Goal: Task Accomplishment & Management: Manage account settings

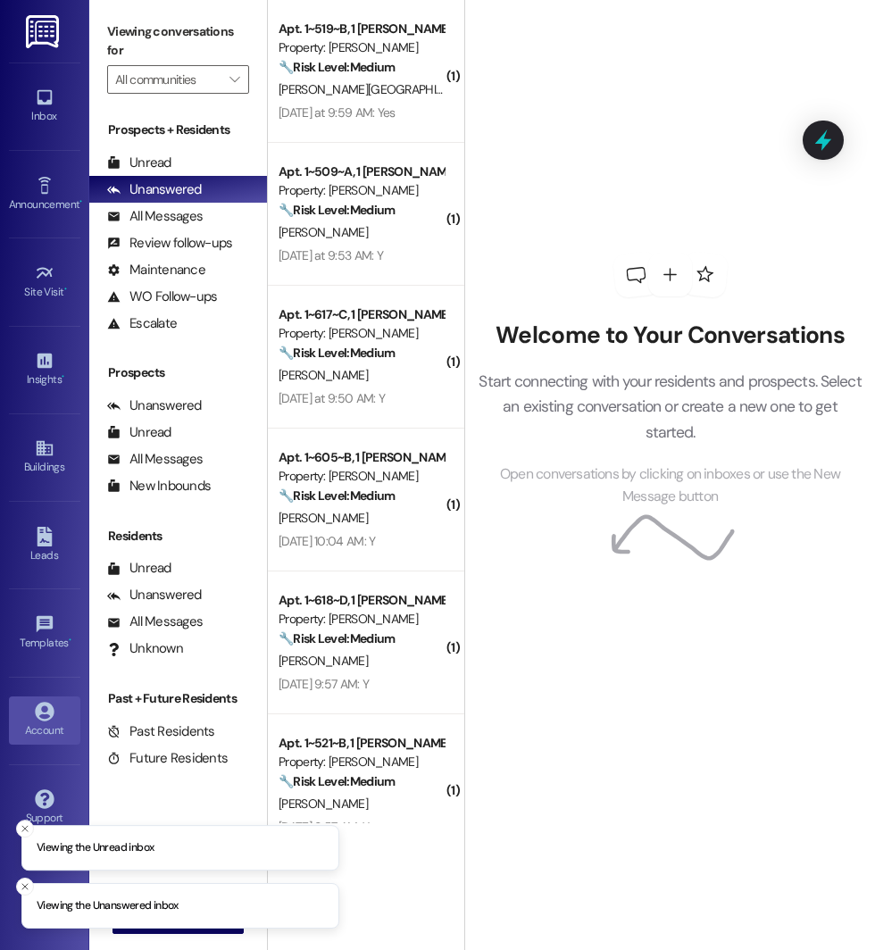
click at [42, 730] on div "Account" at bounding box center [44, 730] width 89 height 18
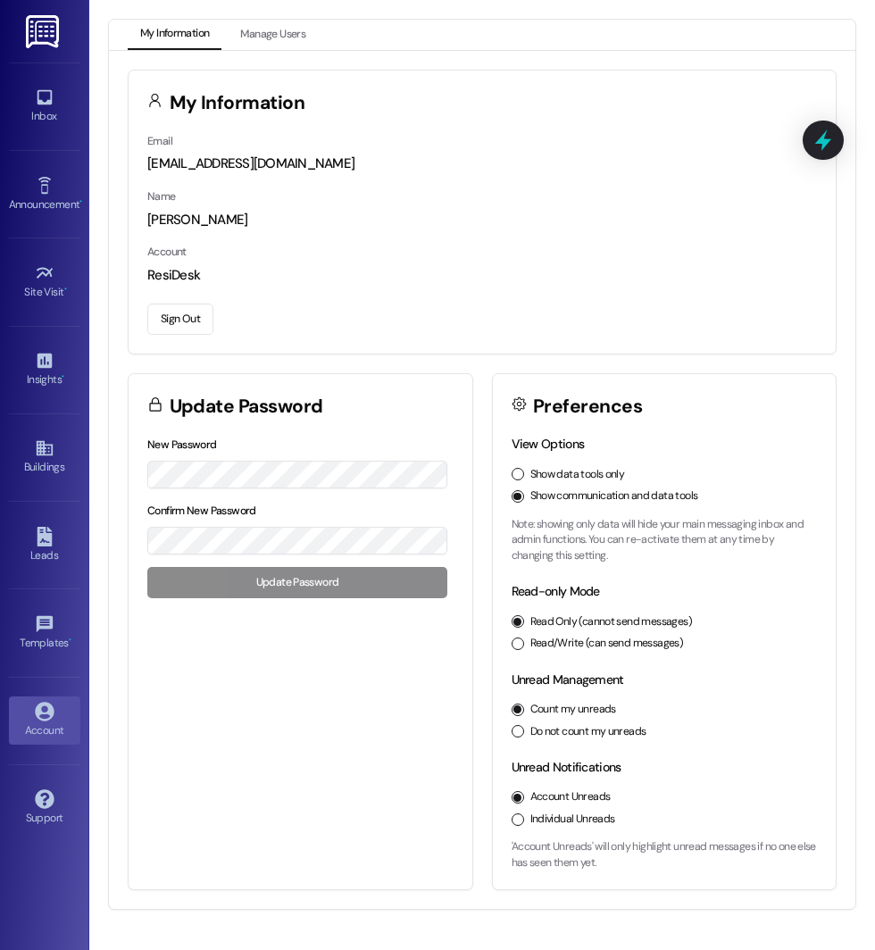
click at [182, 322] on button "Sign Out" at bounding box center [180, 319] width 66 height 31
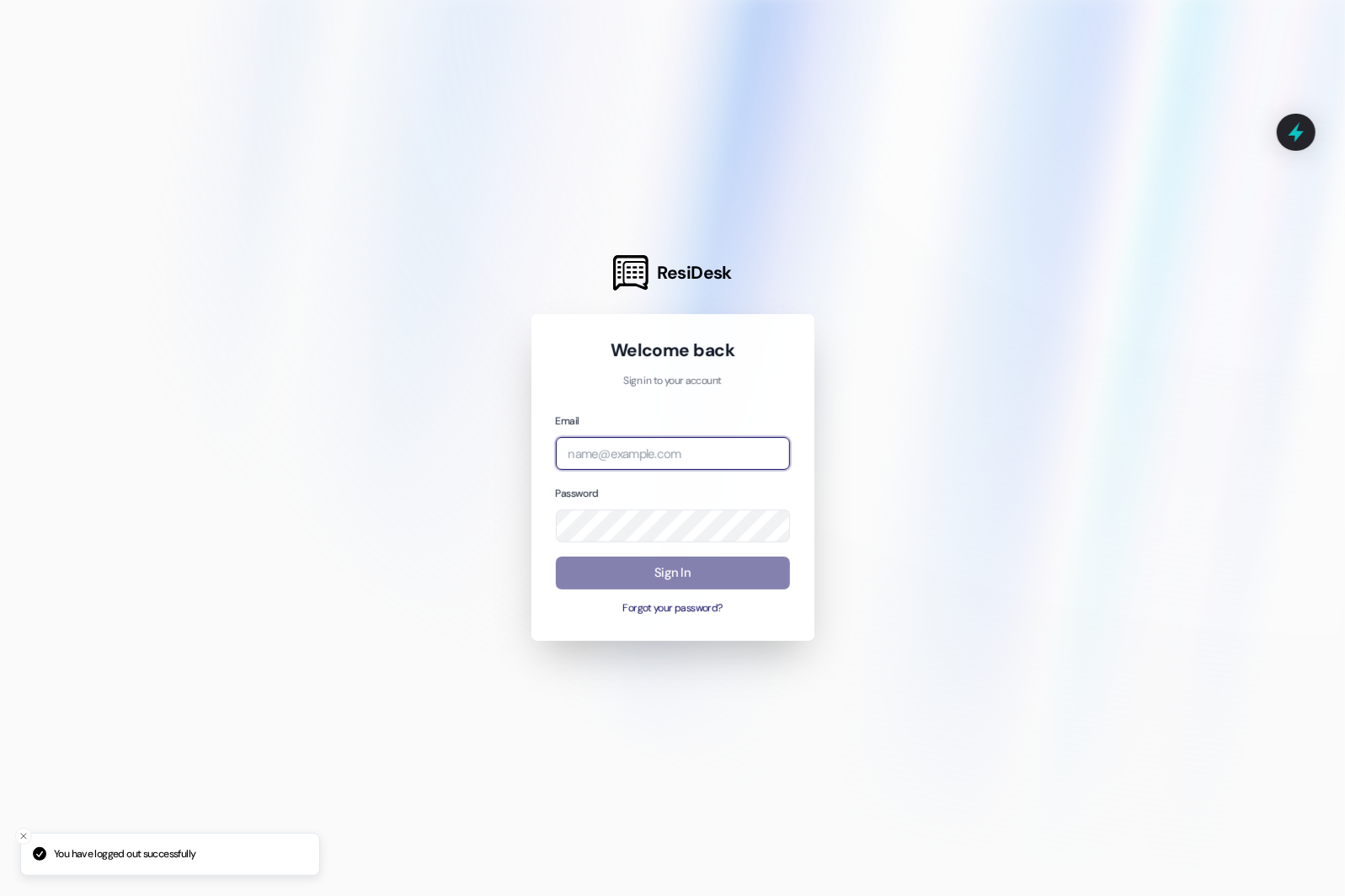
click at [731, 451] on input "email" at bounding box center [672, 453] width 234 height 33
type input "[EMAIL_ADDRESS][DOMAIN_NAME]"
